Goal: Communication & Community: Answer question/provide support

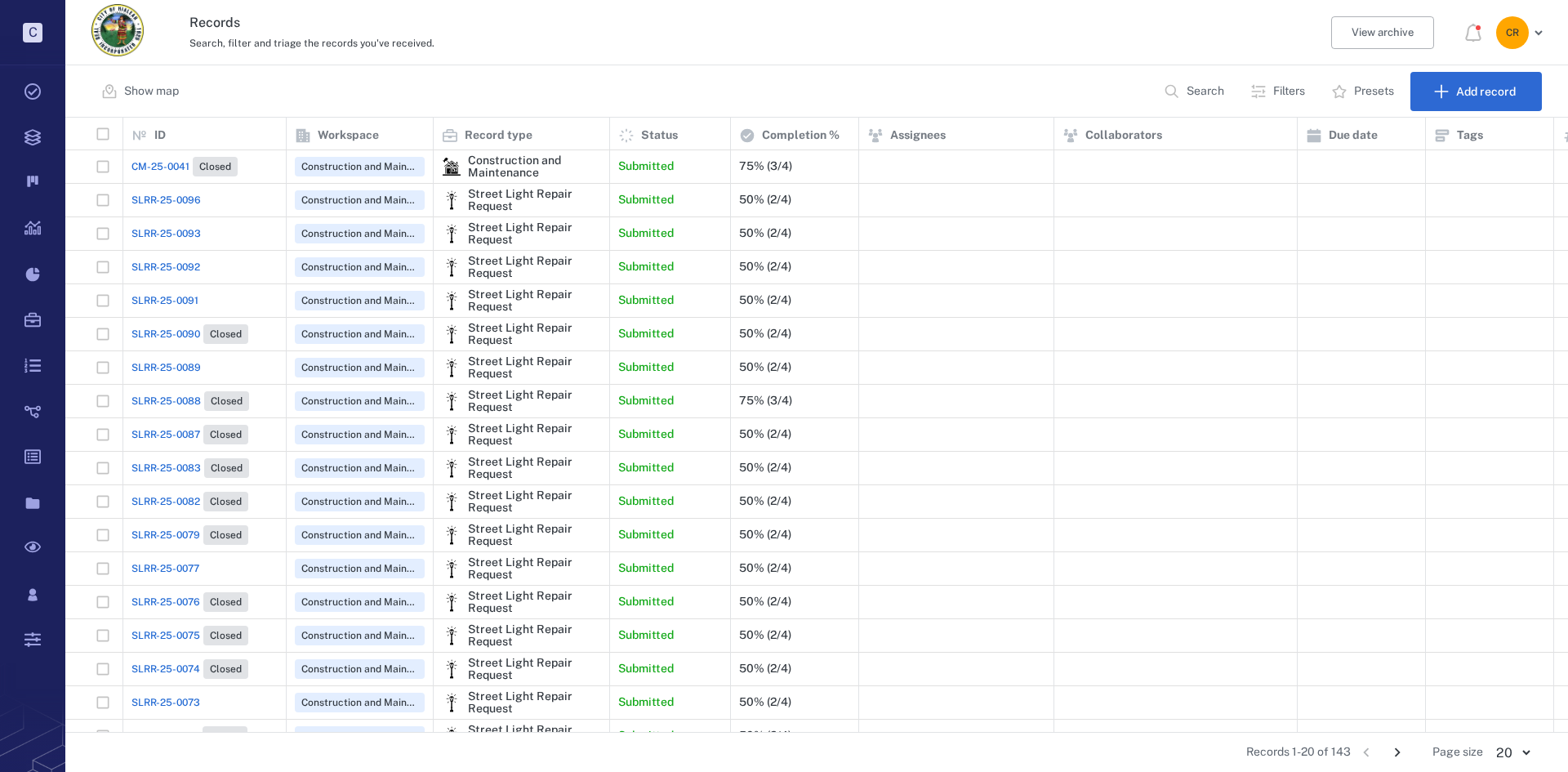
click at [172, 294] on span "SLRR-25-0091" at bounding box center [165, 301] width 67 height 15
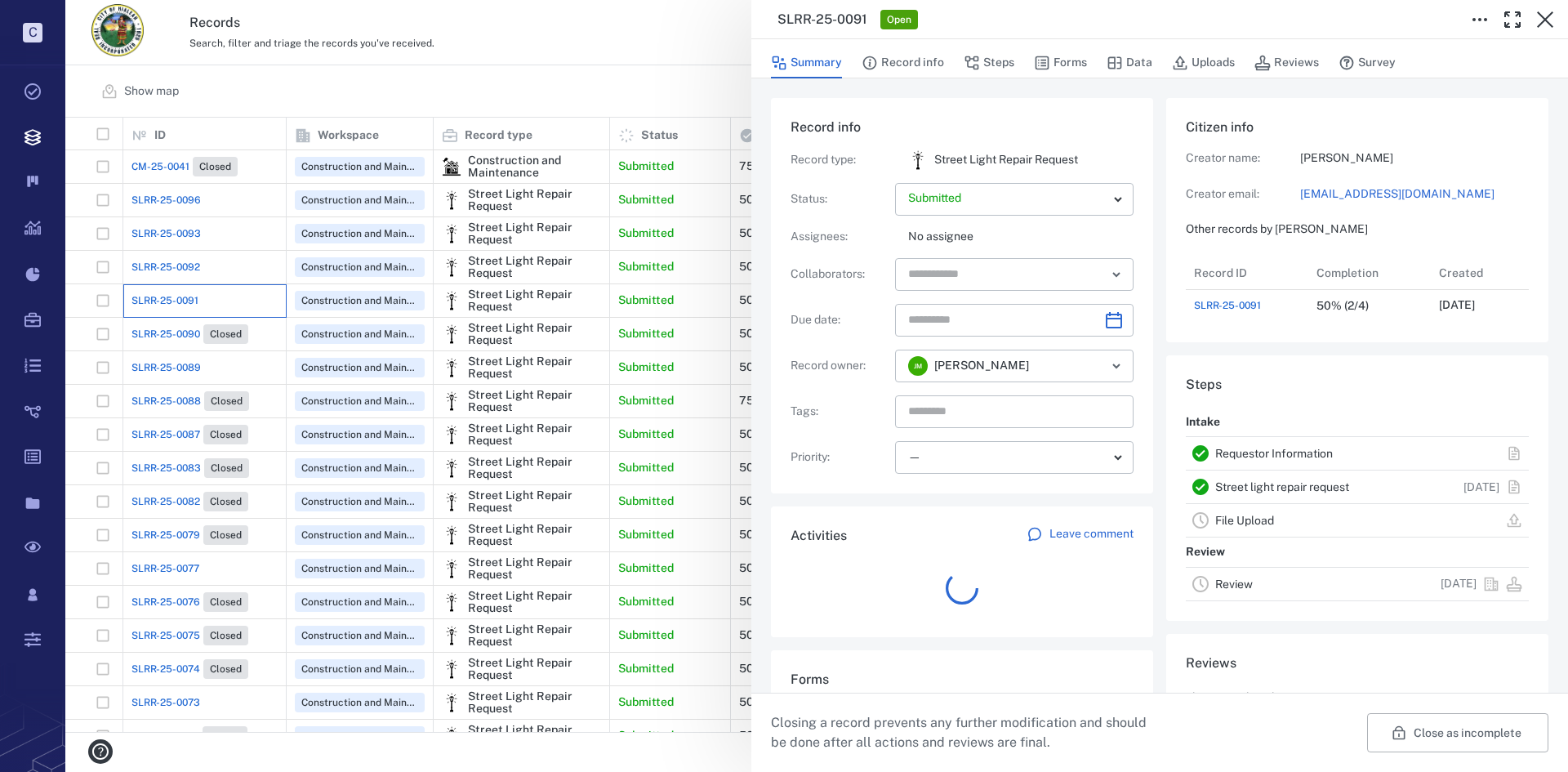
scroll to position [66, 324]
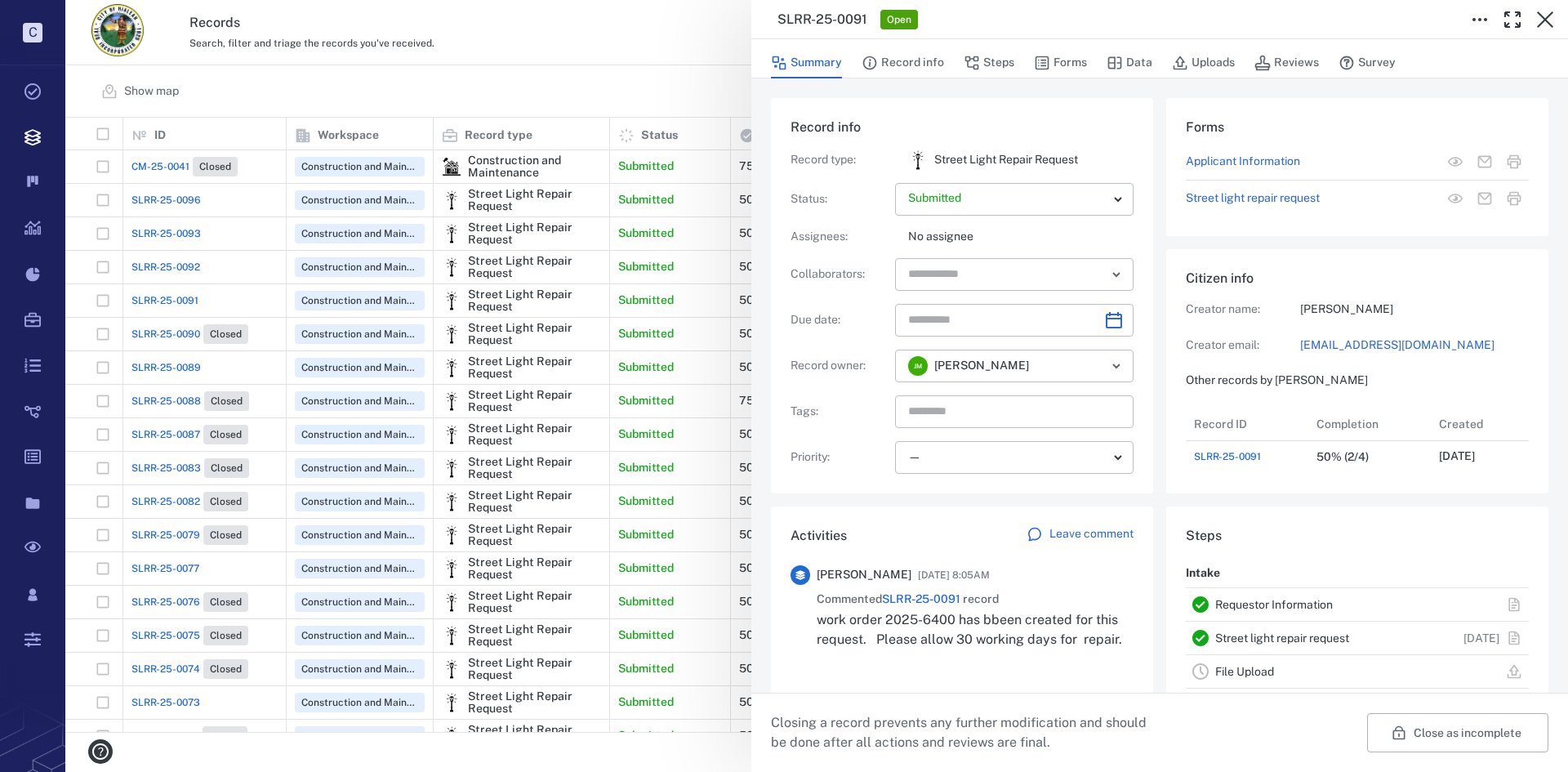
click at [1095, 530] on p "Leave comment" at bounding box center [1091, 535] width 85 height 17
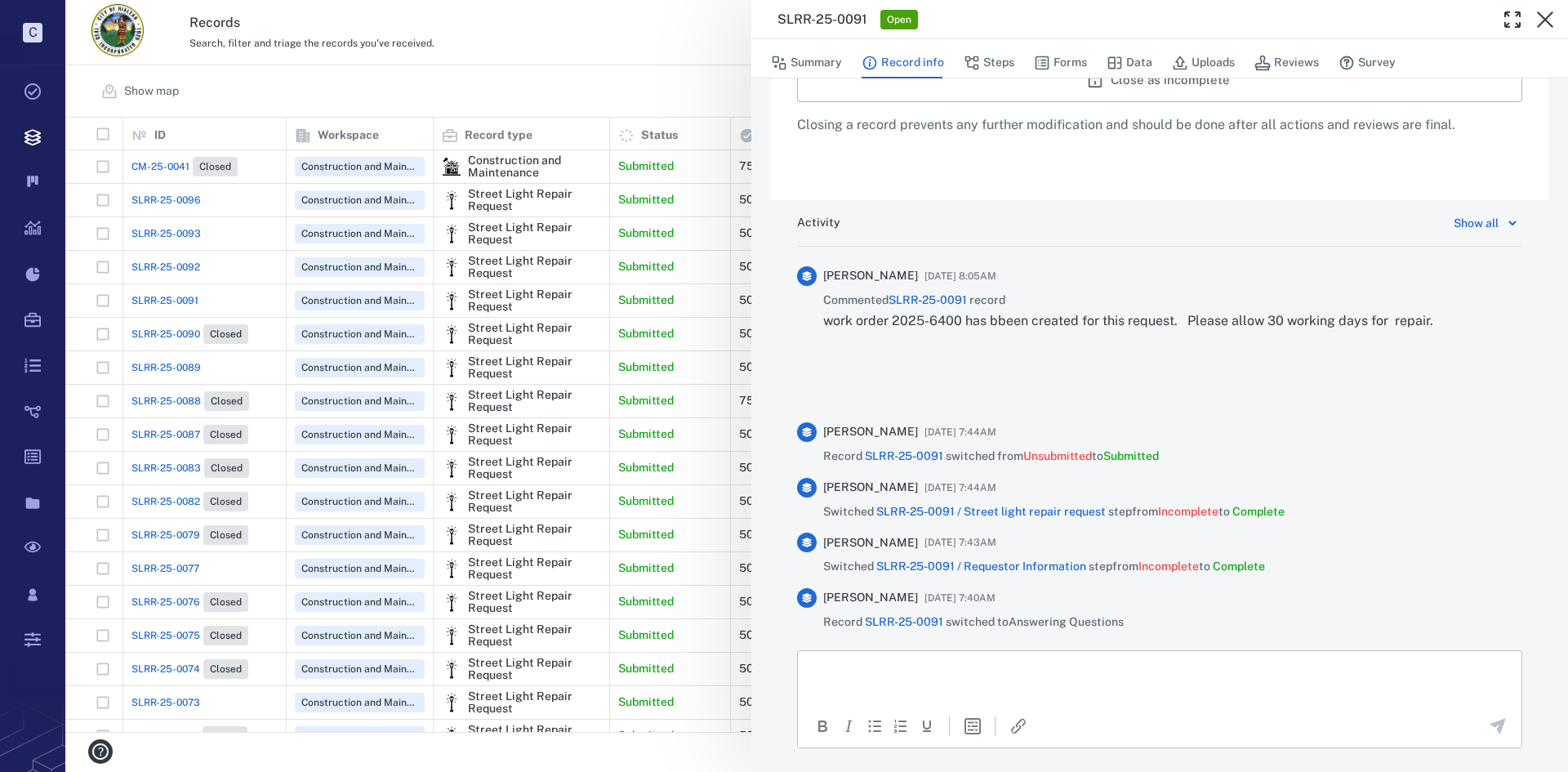
click at [1038, 671] on p "Rich Text Area. Press ALT-0 for help." at bounding box center [1160, 671] width 696 height 15
click at [1488, 720] on icon "Send the comment" at bounding box center [1498, 726] width 20 height 20
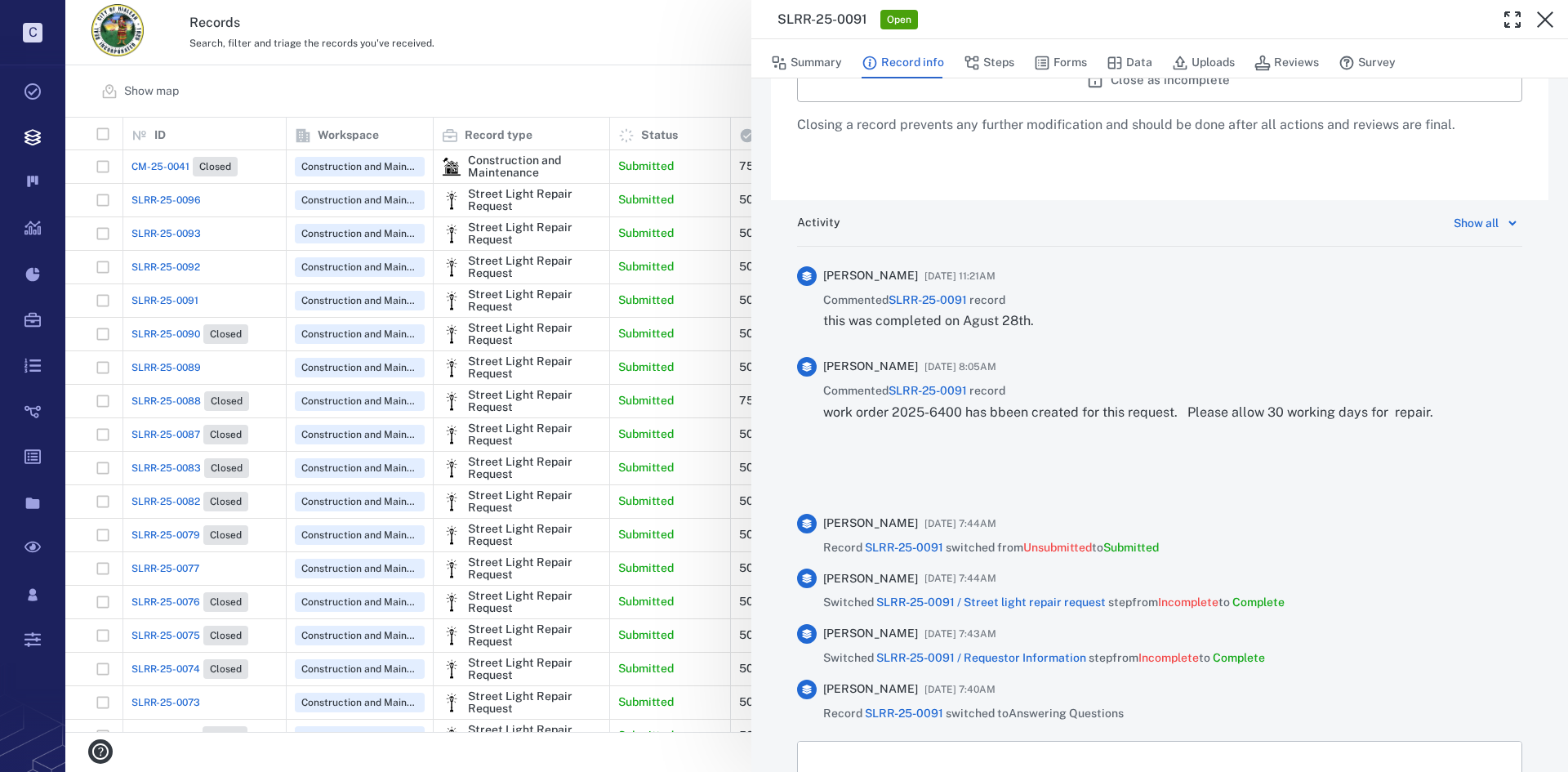
click at [991, 322] on p "this was completed on Agust 28th." at bounding box center [928, 321] width 211 height 20
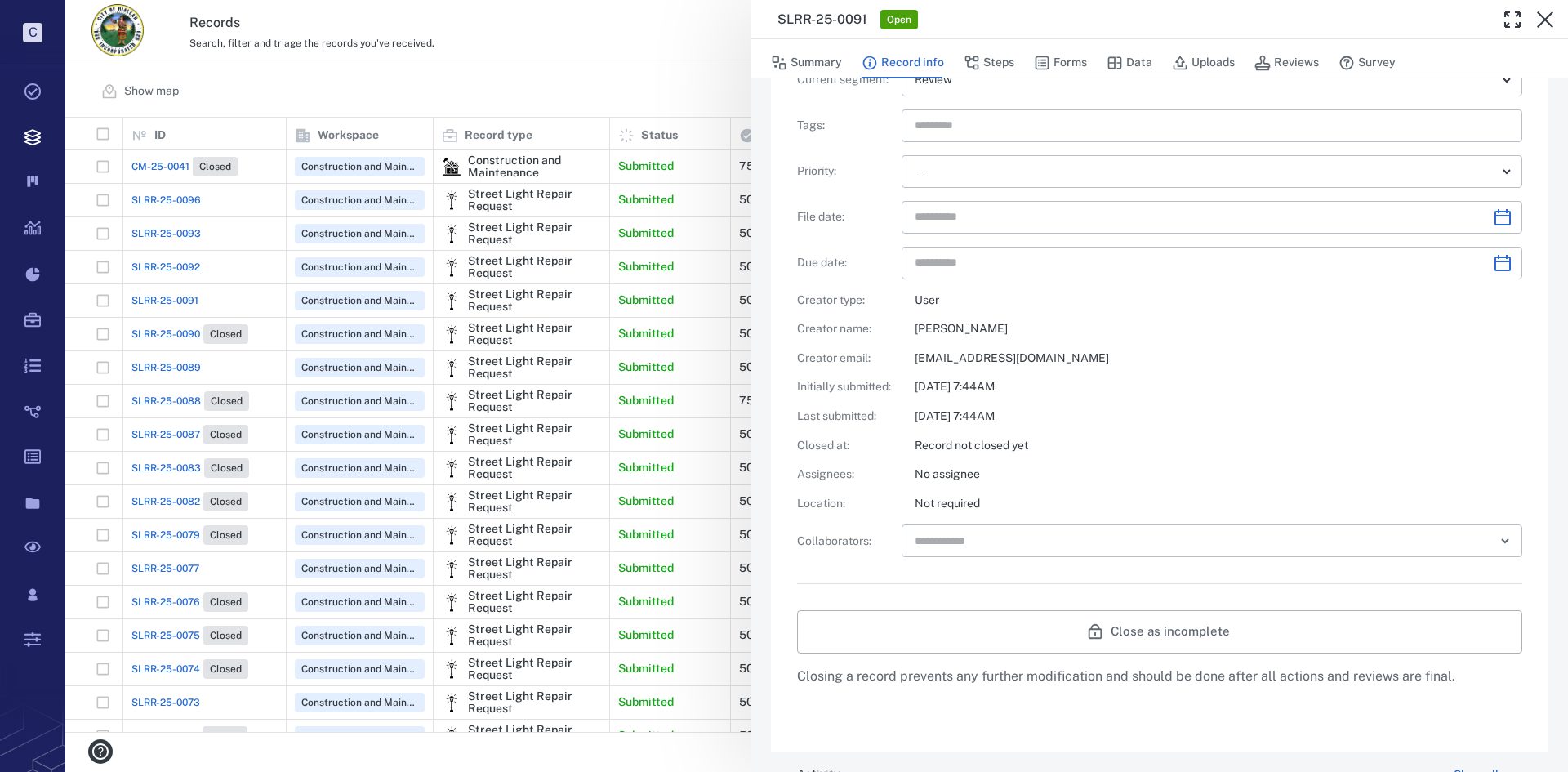
scroll to position [235, 0]
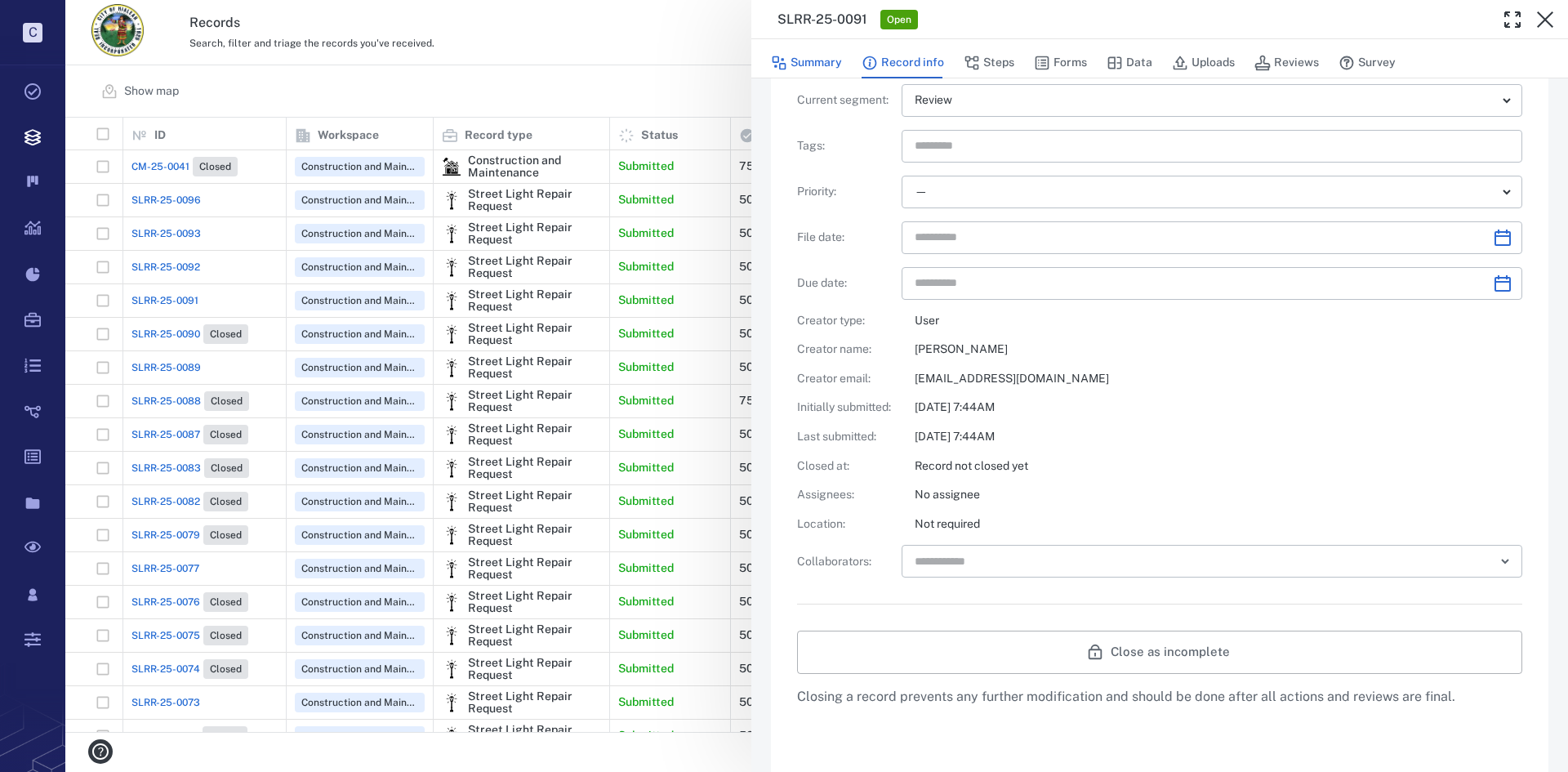
click at [828, 66] on button "Summary" at bounding box center [806, 62] width 71 height 31
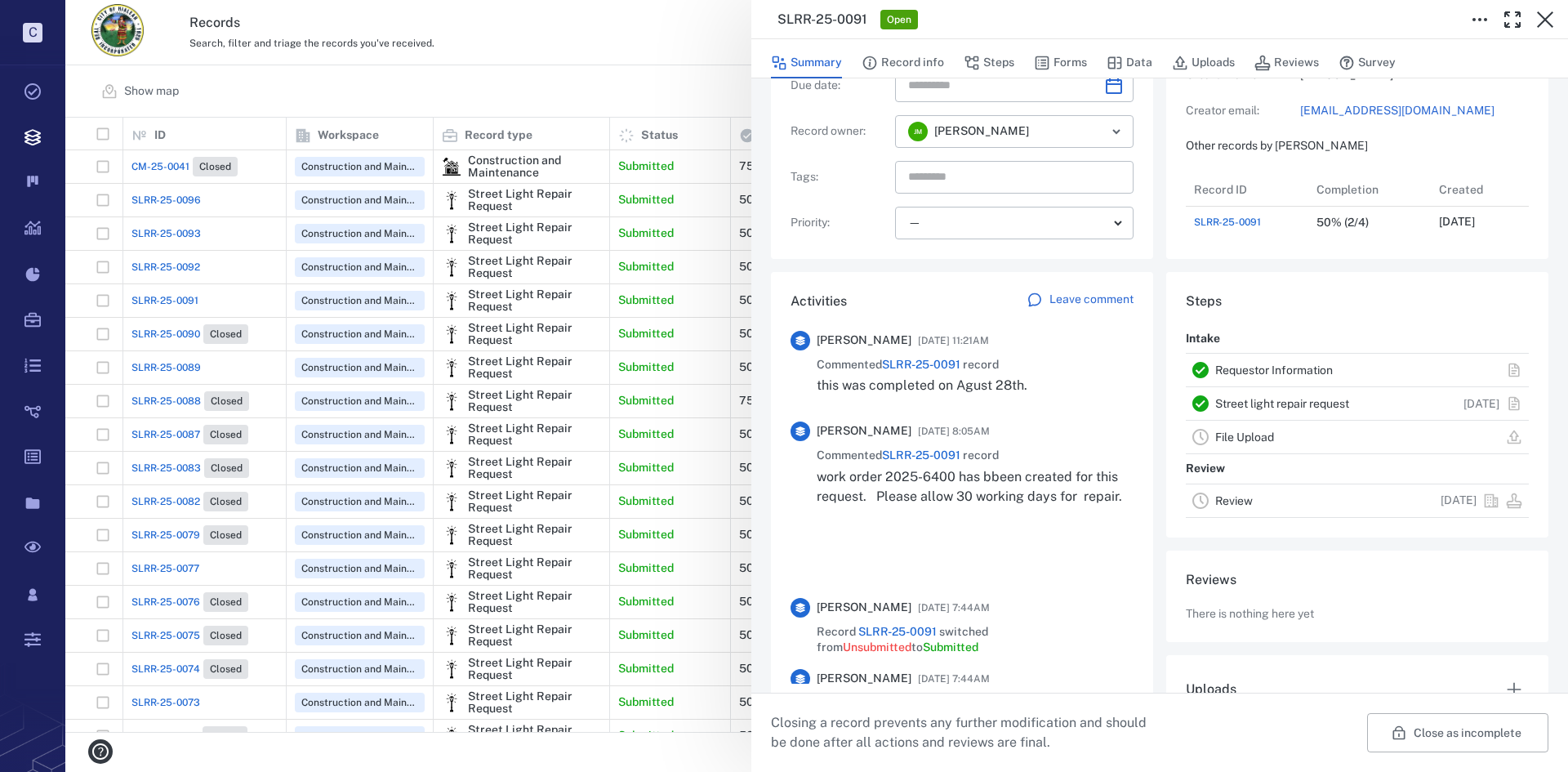
scroll to position [66, 324]
drag, startPoint x: 1384, startPoint y: 711, endPoint x: 1394, endPoint y: 719, distance: 12.8
click at [1386, 714] on div "Close as incomplete Closing a record prevents any further modification and shou…" at bounding box center [1159, 733] width 816 height 80
click at [1406, 726] on button "Close as incomplete" at bounding box center [1458, 732] width 181 height 39
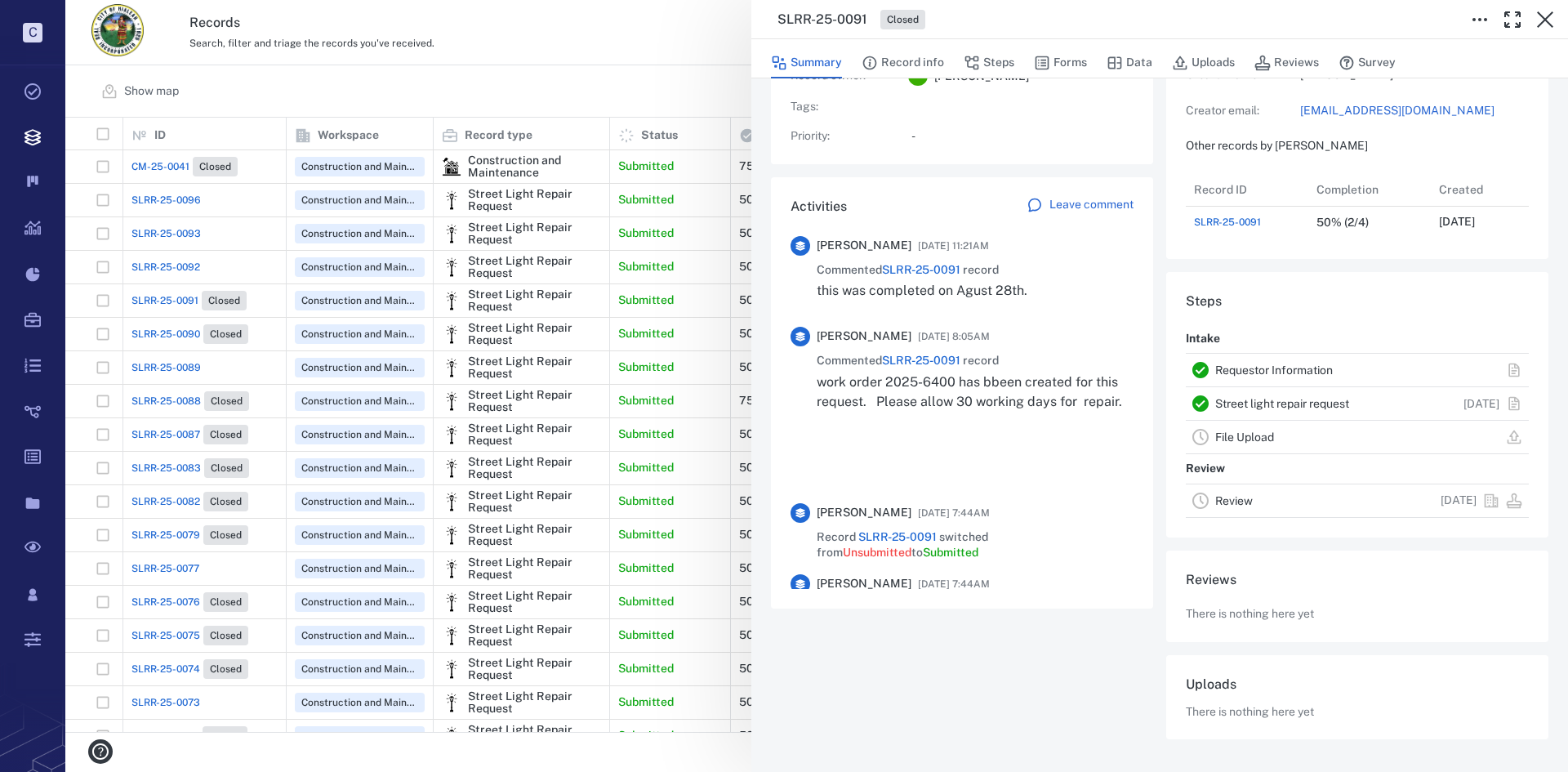
scroll to position [209, 0]
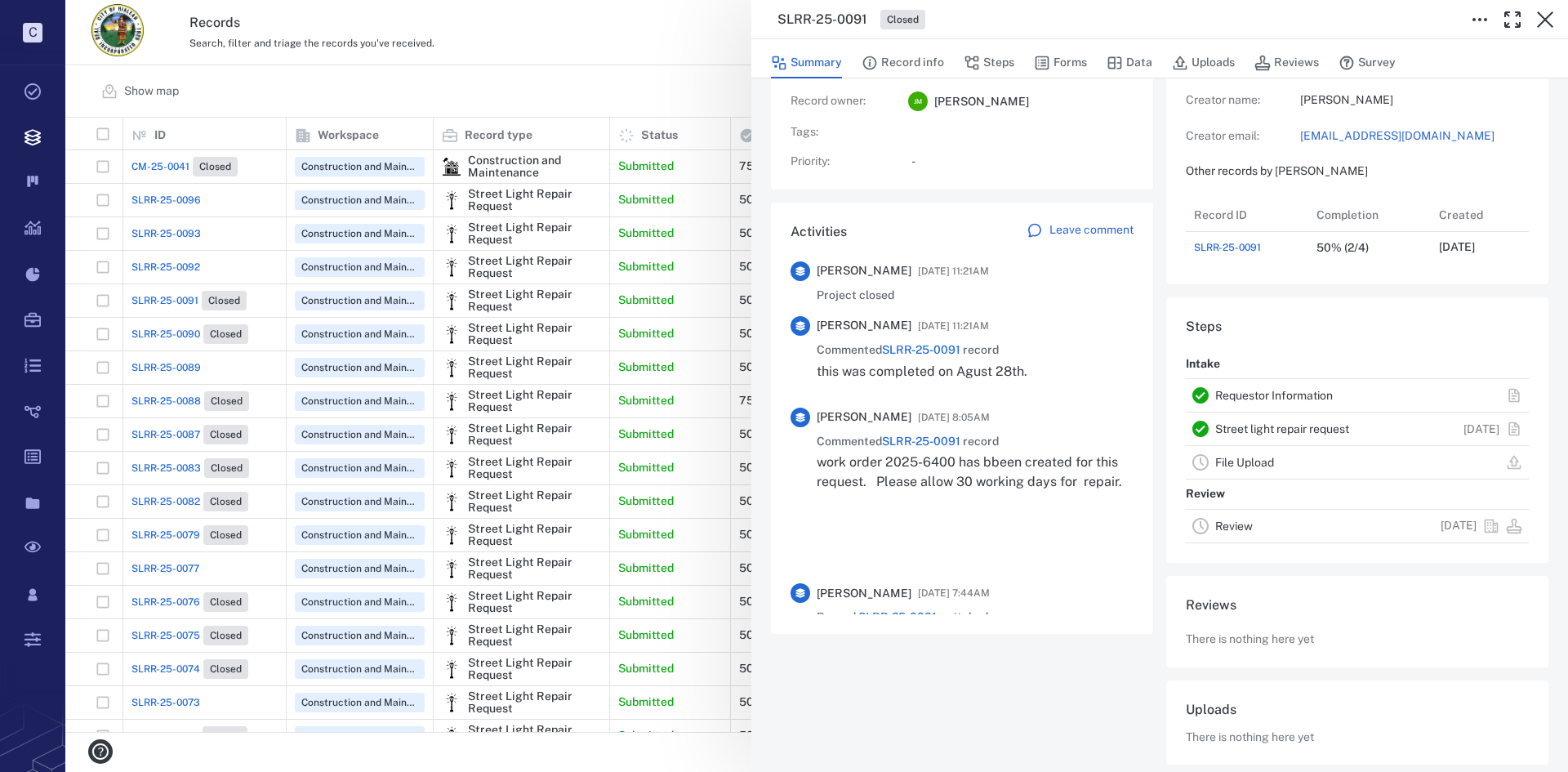
drag, startPoint x: 1541, startPoint y: 23, endPoint x: 1190, endPoint y: 76, distance: 355.0
click at [1541, 23] on icon "button" at bounding box center [1546, 20] width 17 height 17
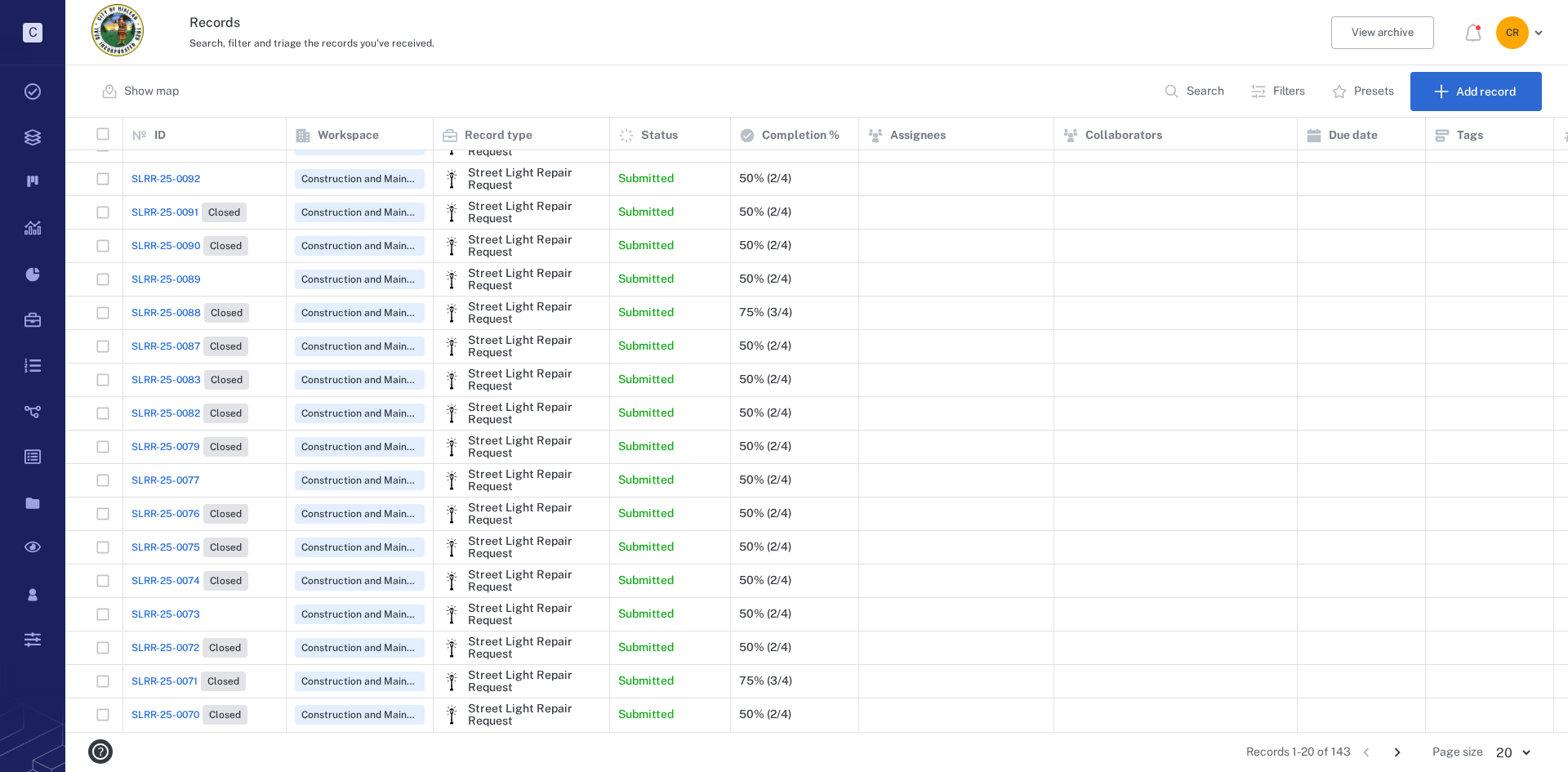
scroll to position [19, 0]
click at [182, 342] on span "SLRR-25-0089" at bounding box center [167, 349] width 70 height 15
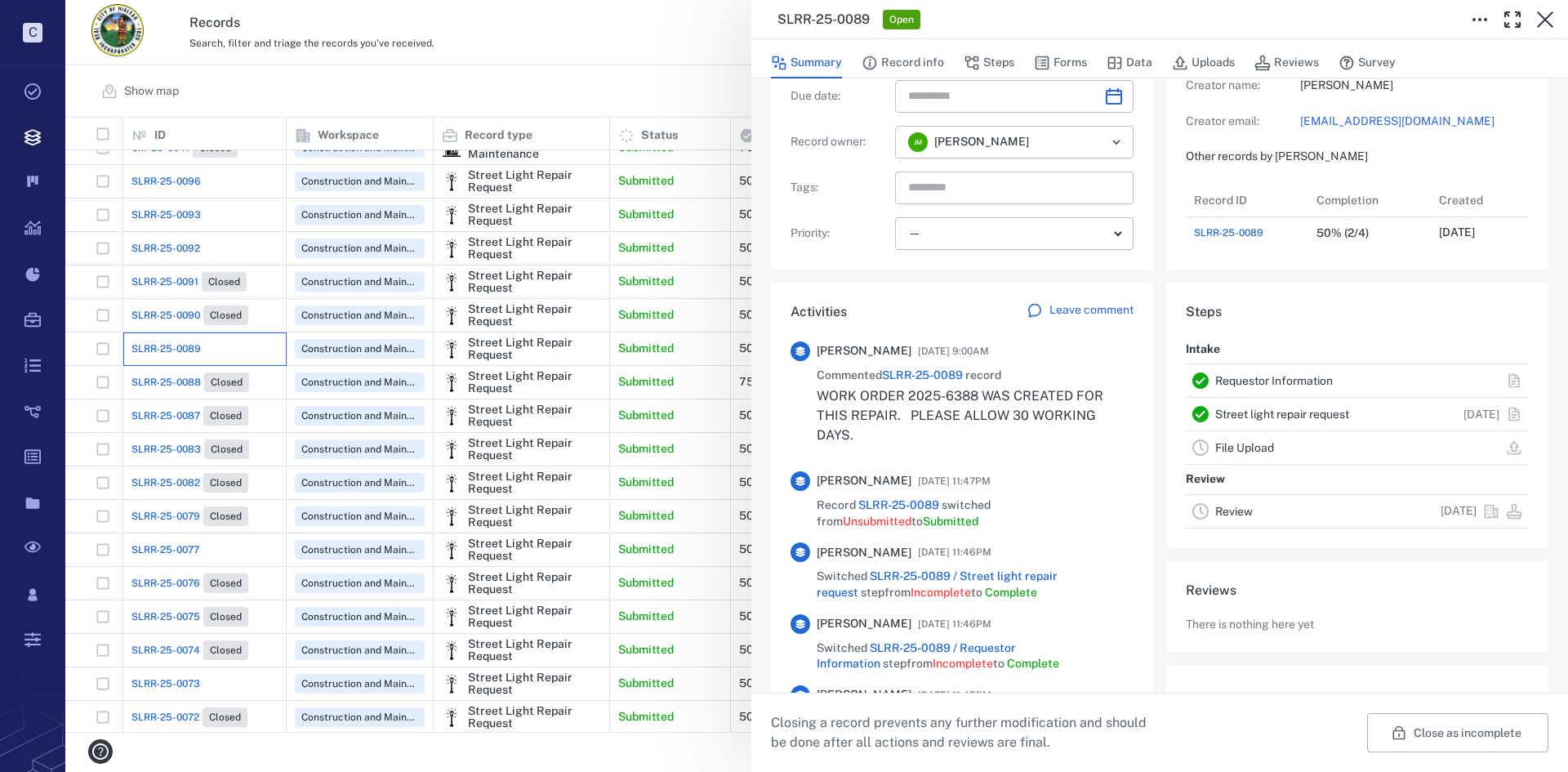
scroll to position [245, 0]
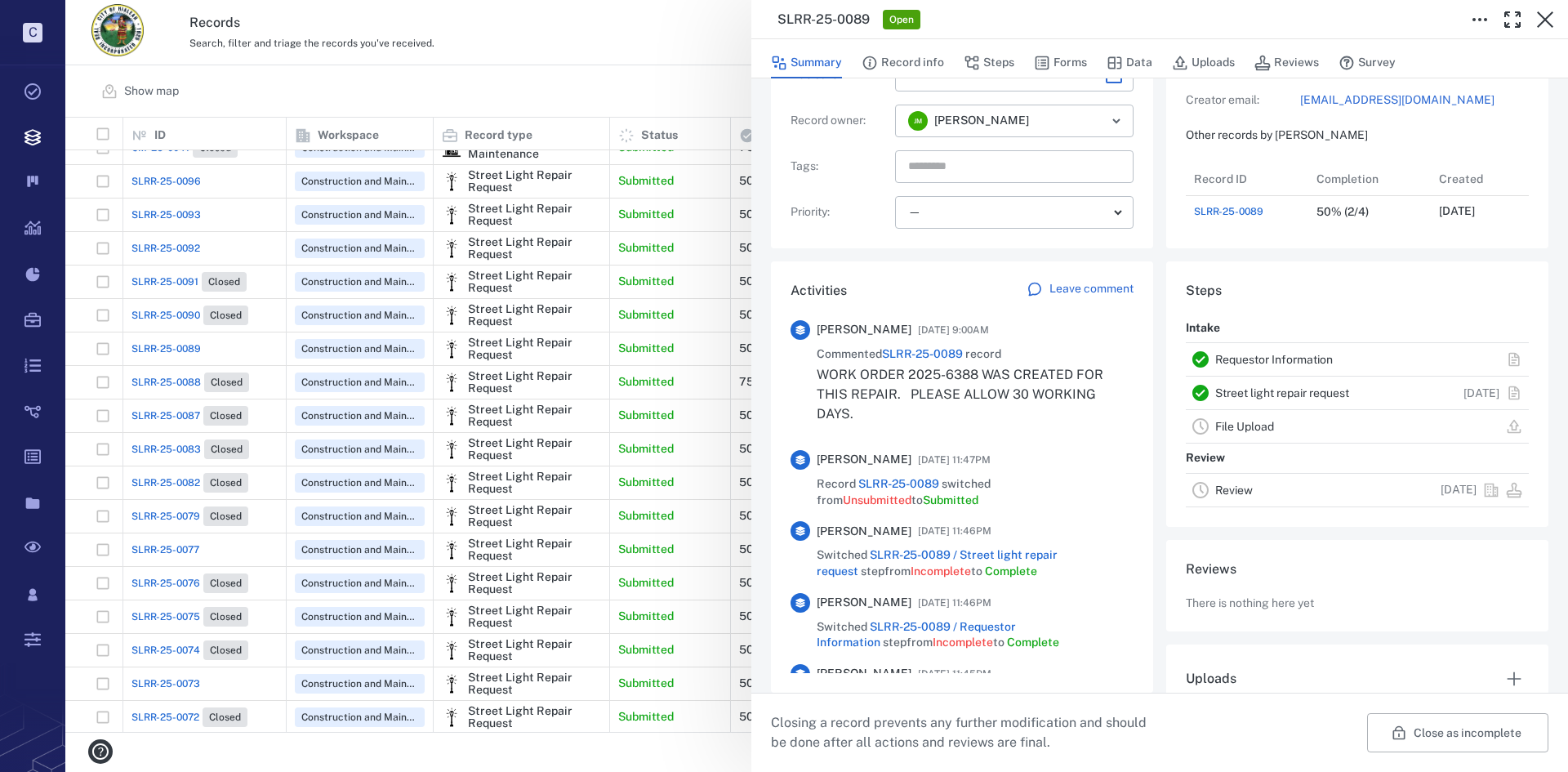
click at [1070, 296] on p "Leave comment" at bounding box center [1091, 289] width 85 height 17
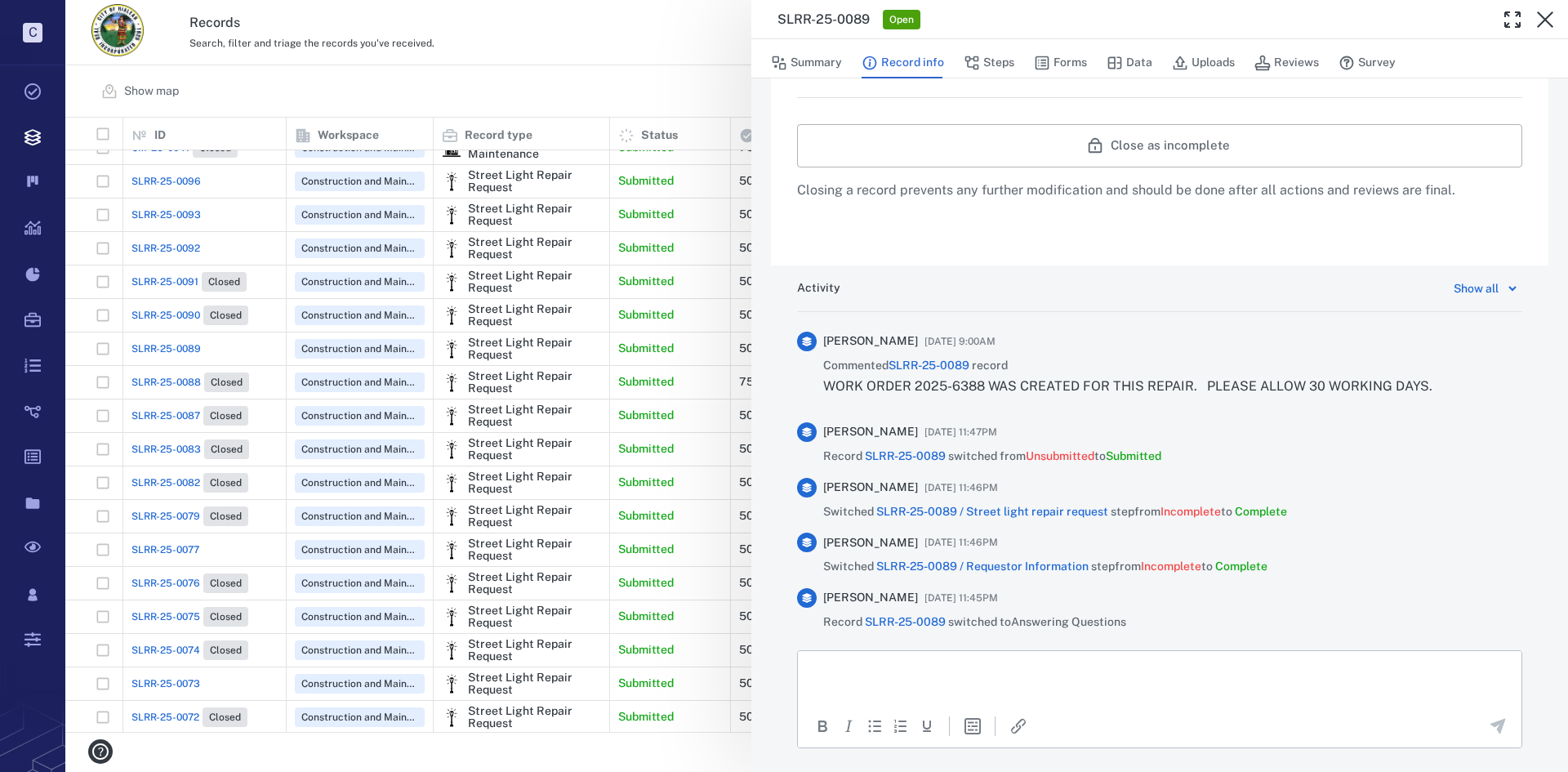
click at [987, 668] on p "Rich Text Area. Press ALT-0 for help." at bounding box center [1160, 671] width 696 height 15
click at [857, 672] on p "**********" at bounding box center [1154, 671] width 684 height 15
click at [1488, 731] on icon "Send the comment" at bounding box center [1498, 726] width 20 height 20
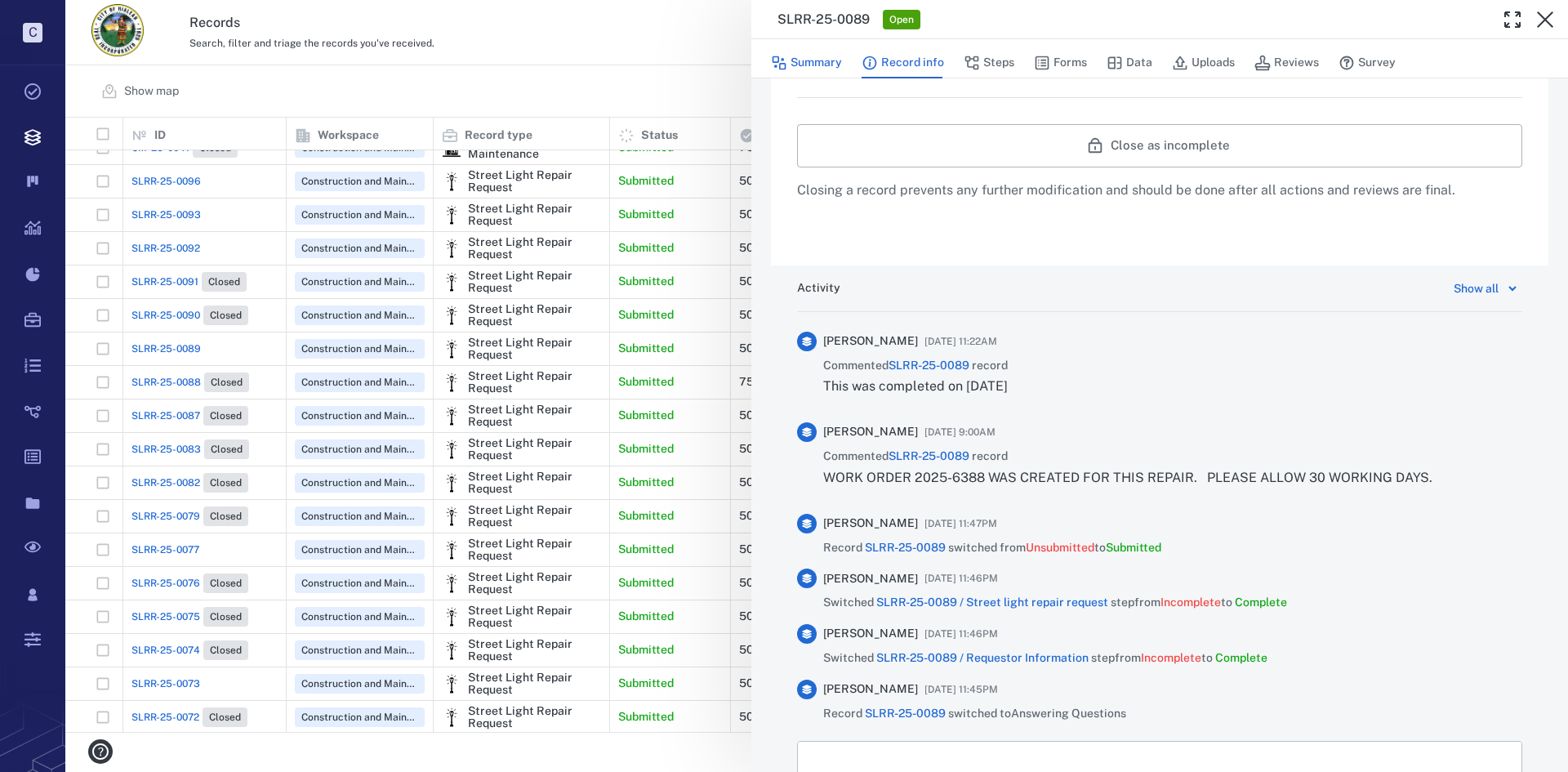
click at [839, 74] on button "Summary" at bounding box center [806, 62] width 71 height 31
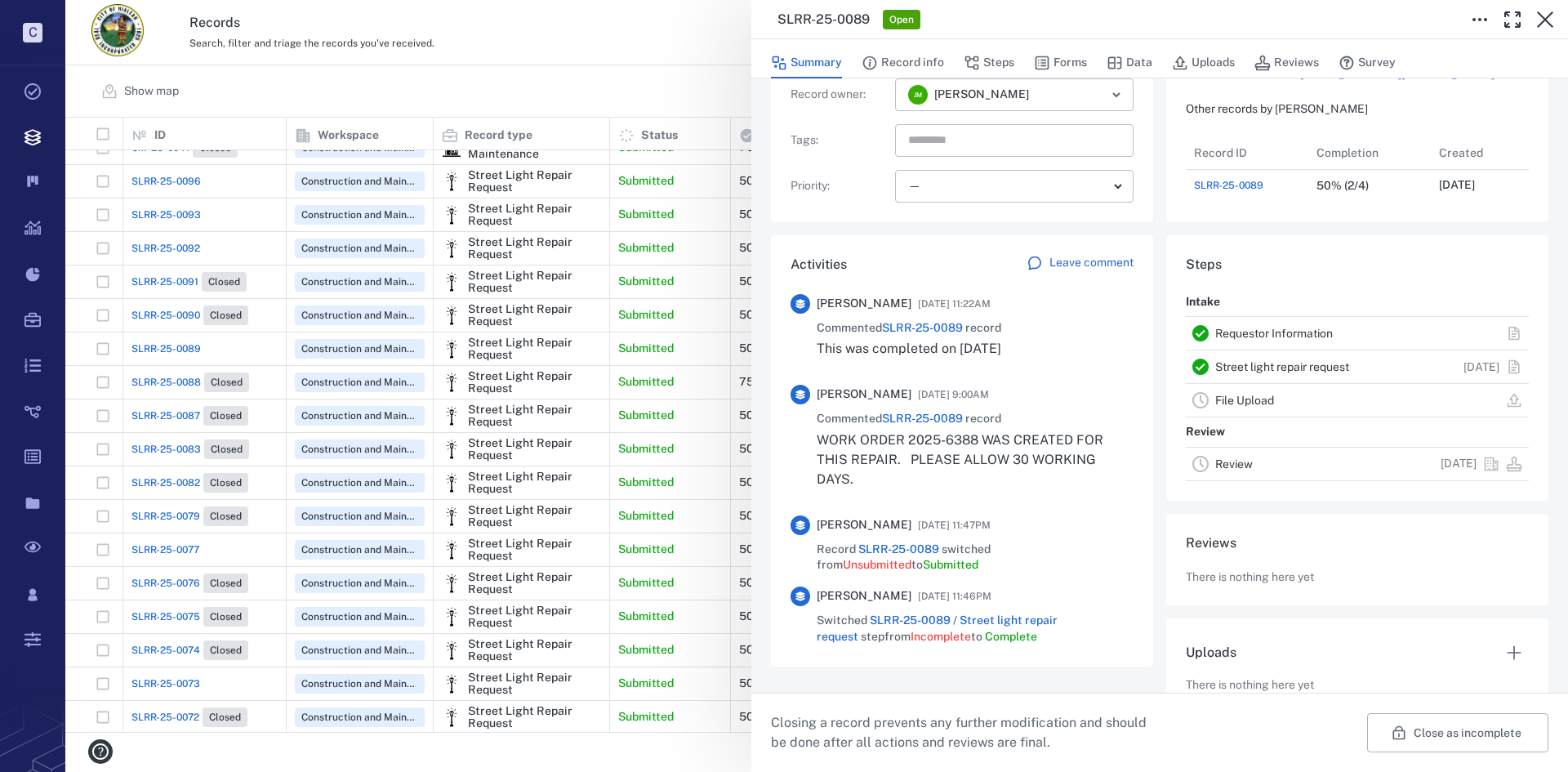
scroll to position [66, 324]
click at [1402, 753] on div "Close as incomplete Closing a record prevents any further modification and shou…" at bounding box center [1159, 733] width 816 height 80
click at [1397, 740] on button "Close as incomplete" at bounding box center [1458, 732] width 181 height 39
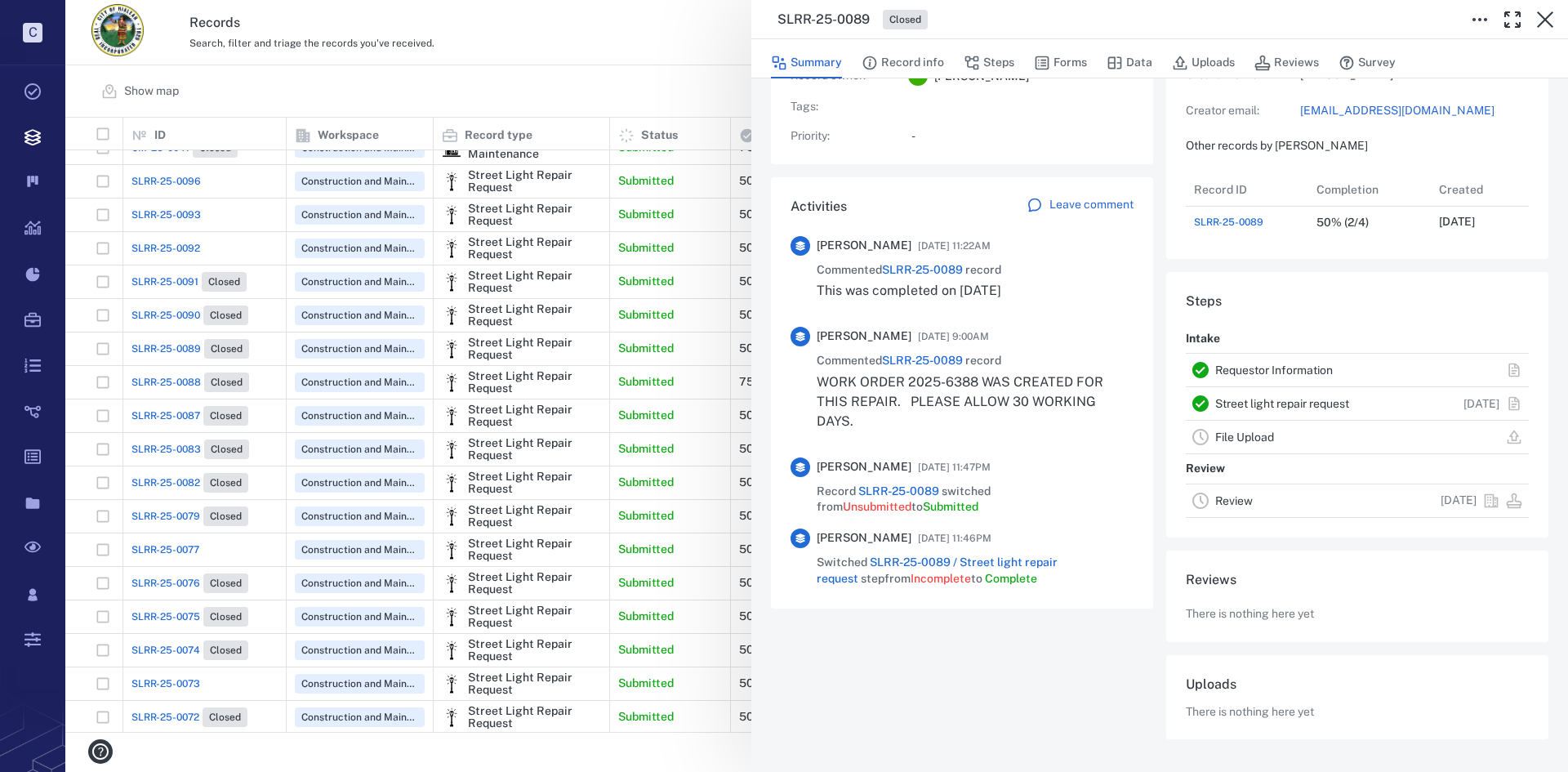
scroll to position [230, 0]
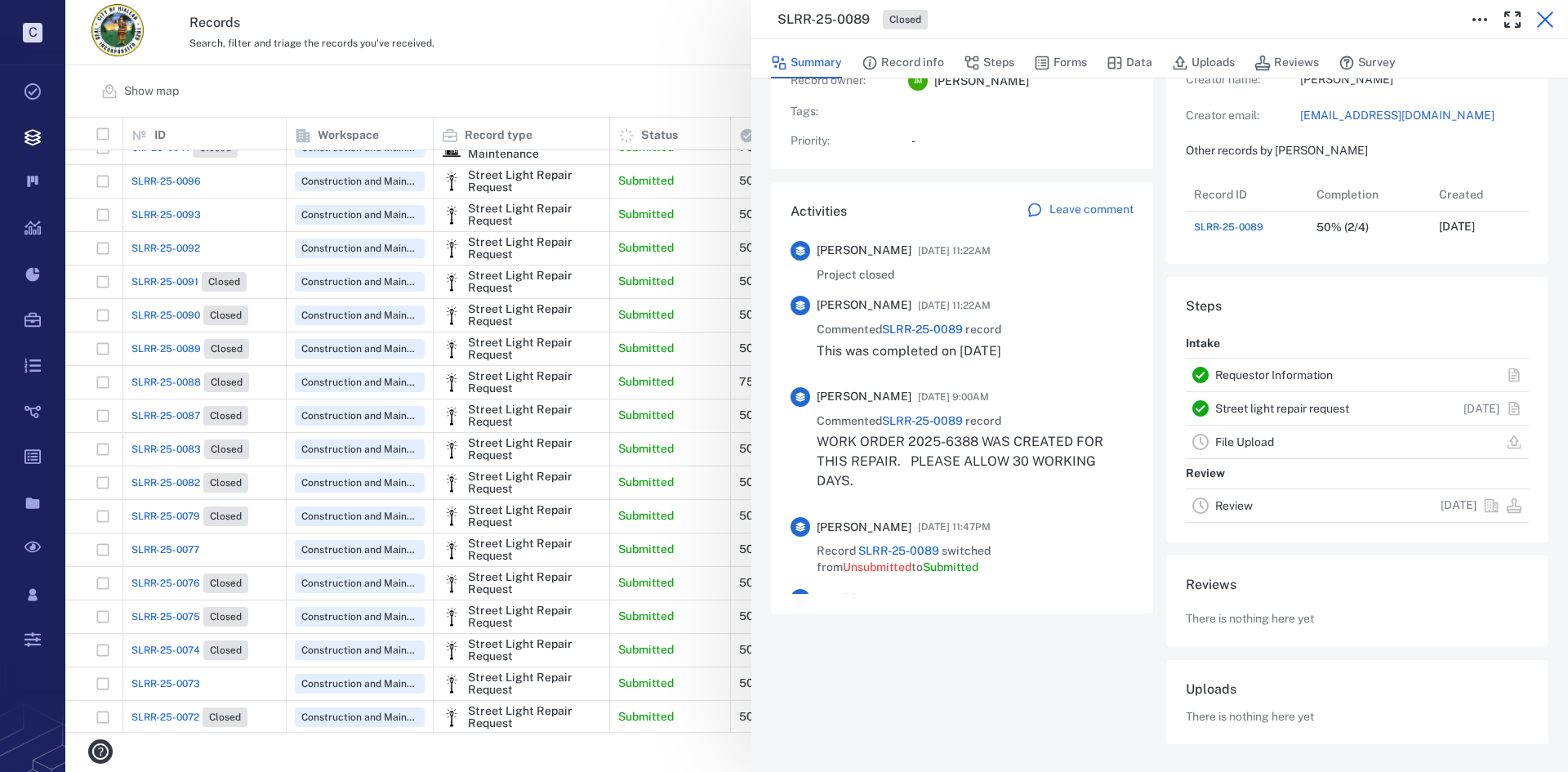
click at [1531, 21] on button "button" at bounding box center [1545, 19] width 32 height 32
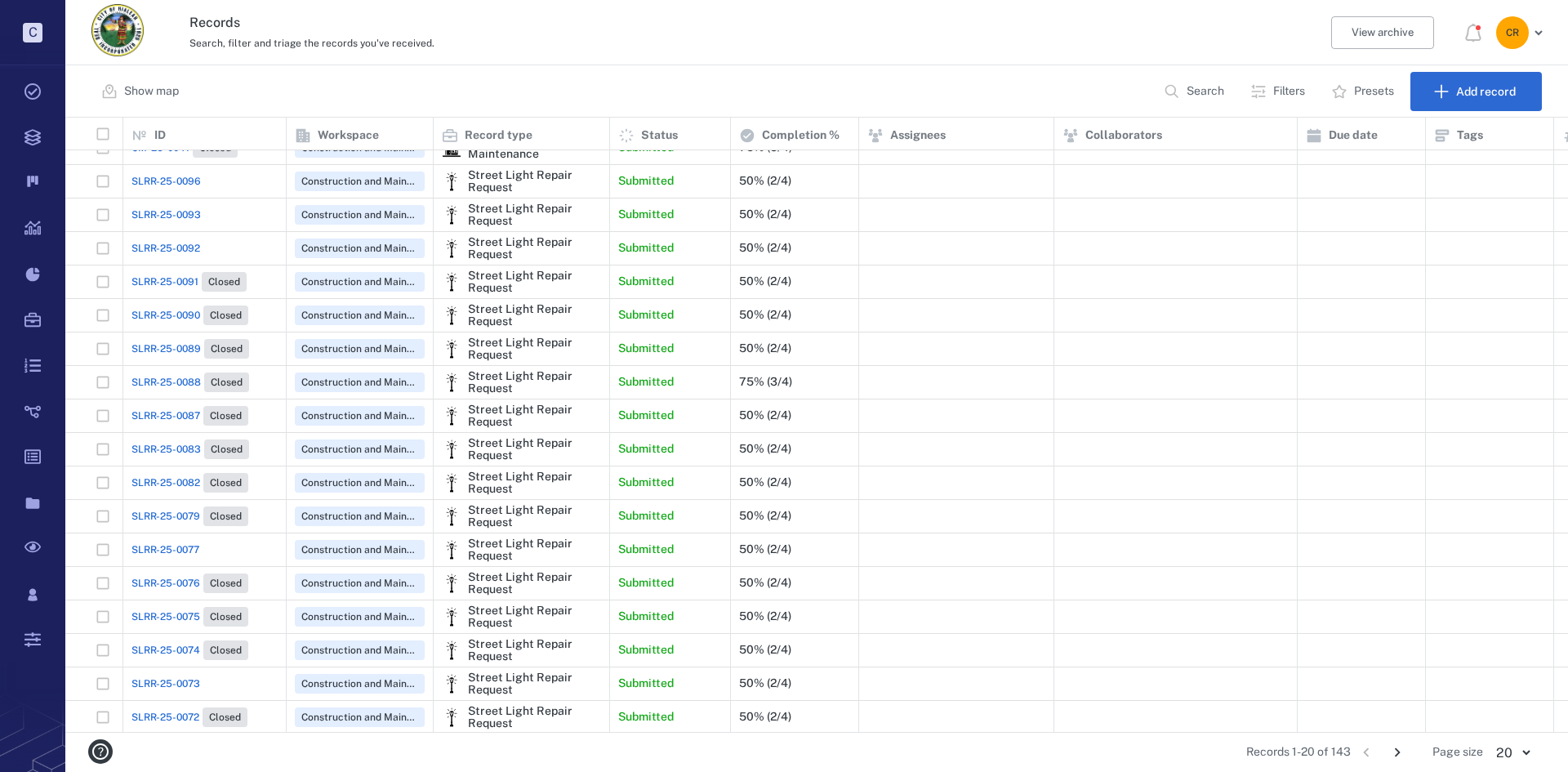
click at [180, 543] on span "SLRR-25-0077" at bounding box center [166, 550] width 68 height 15
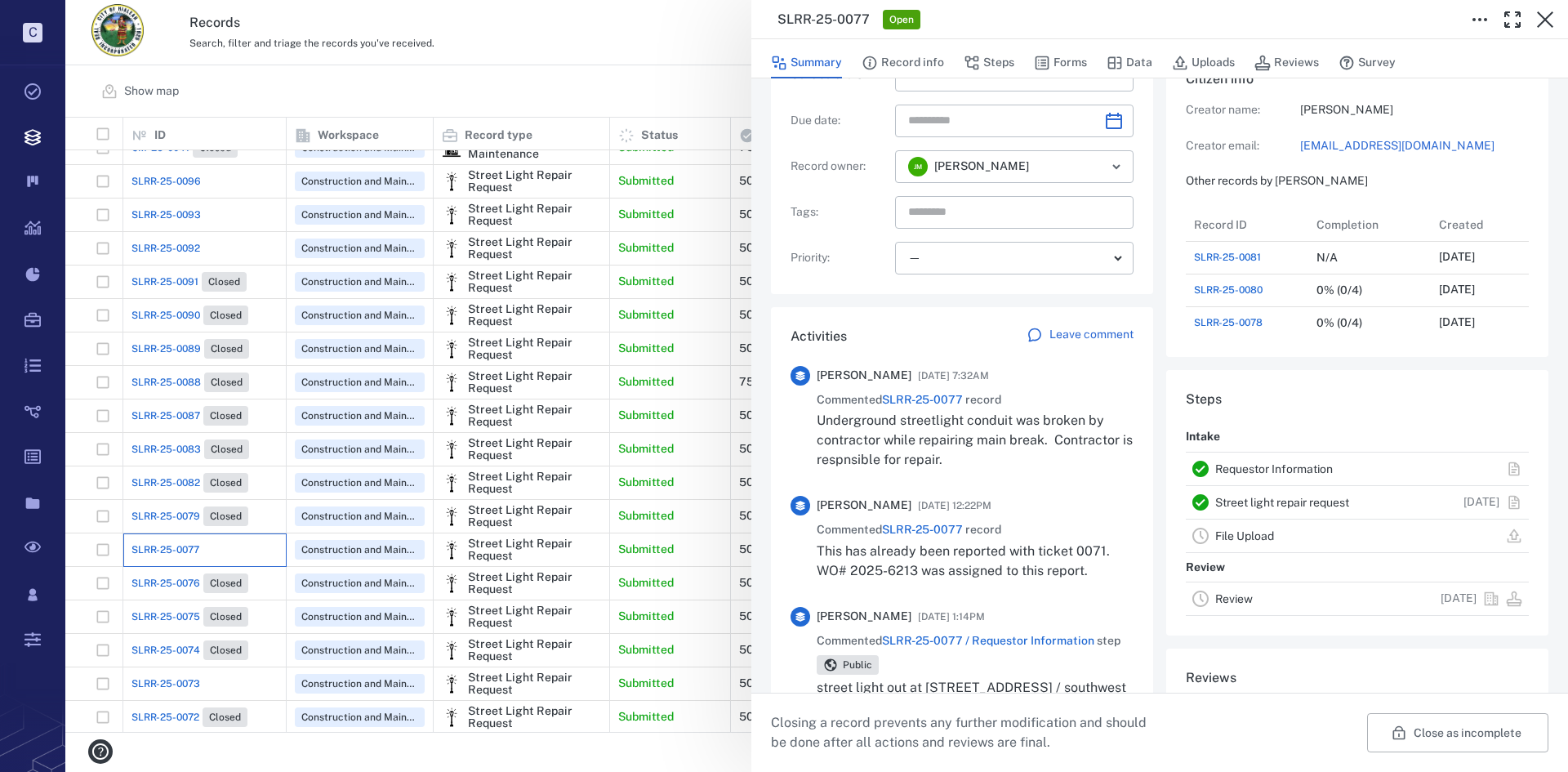
scroll to position [245, 0]
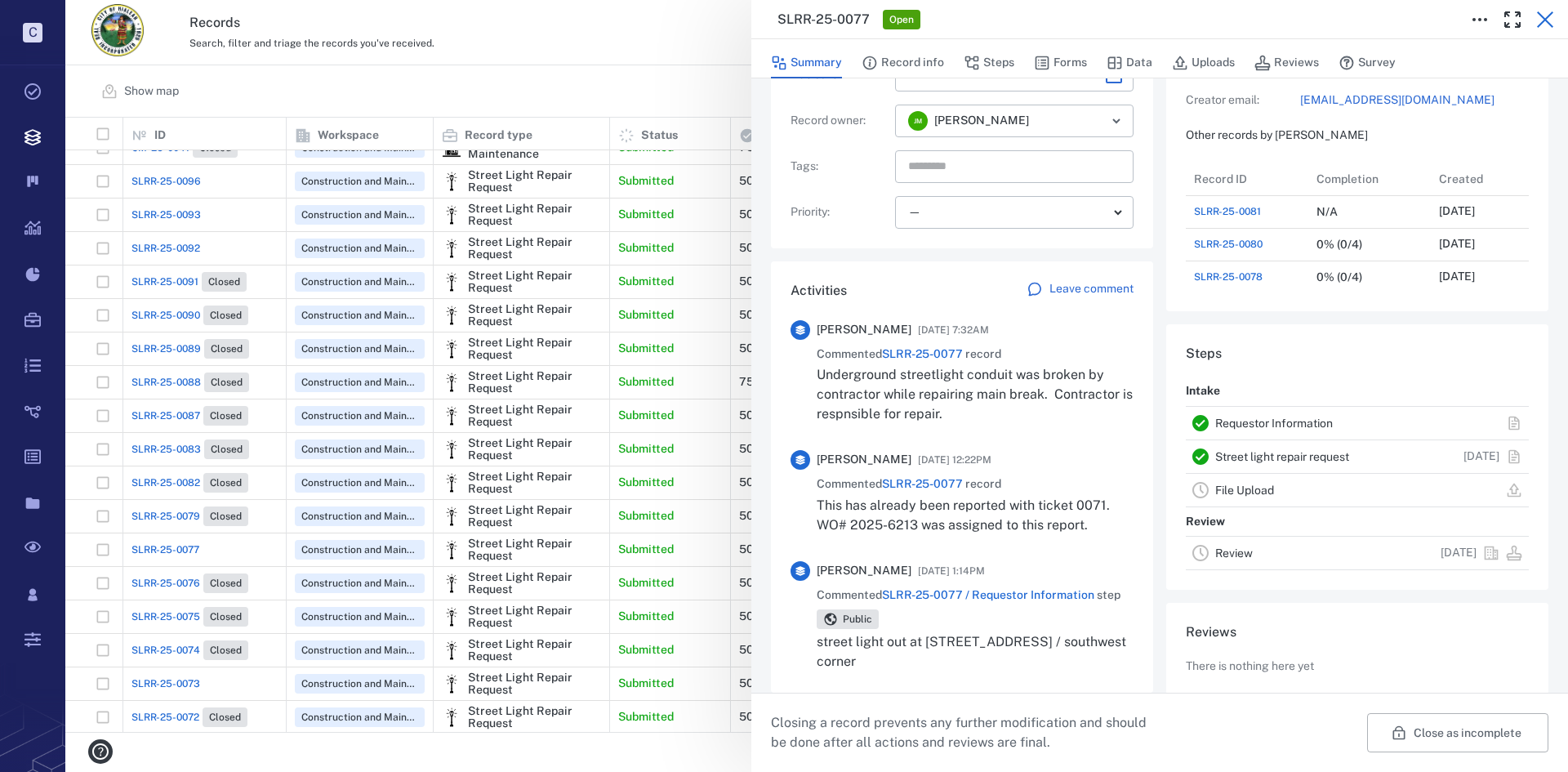
click at [1542, 26] on icon "button" at bounding box center [1546, 20] width 20 height 20
